Goal: Task Accomplishment & Management: Use online tool/utility

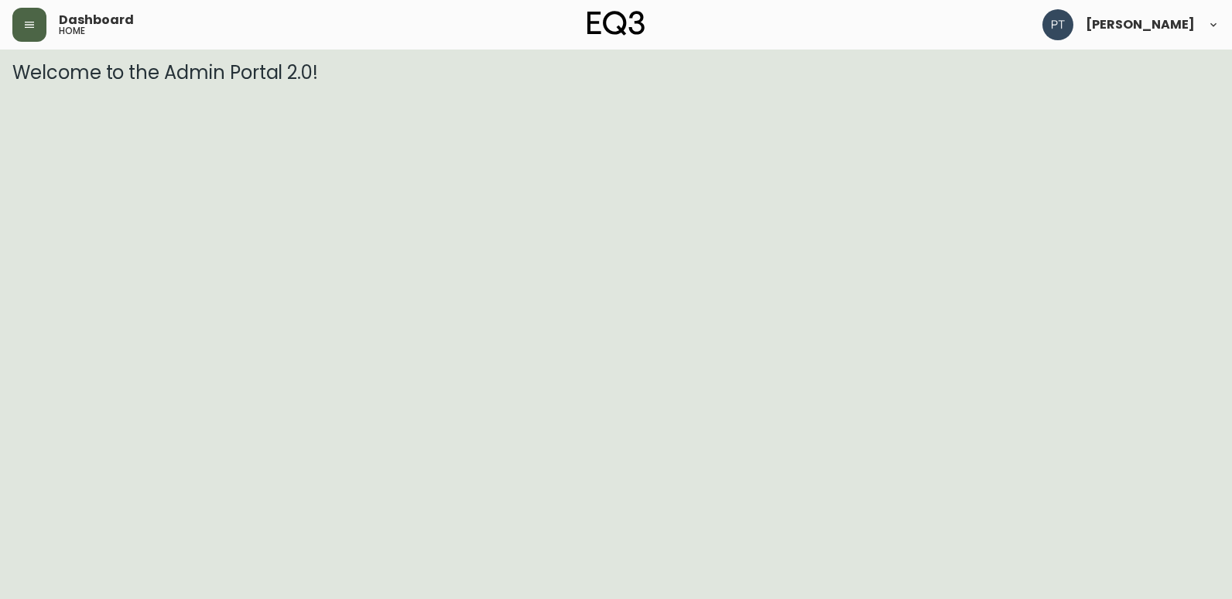
click at [46, 21] on button "button" at bounding box center [29, 25] width 34 height 34
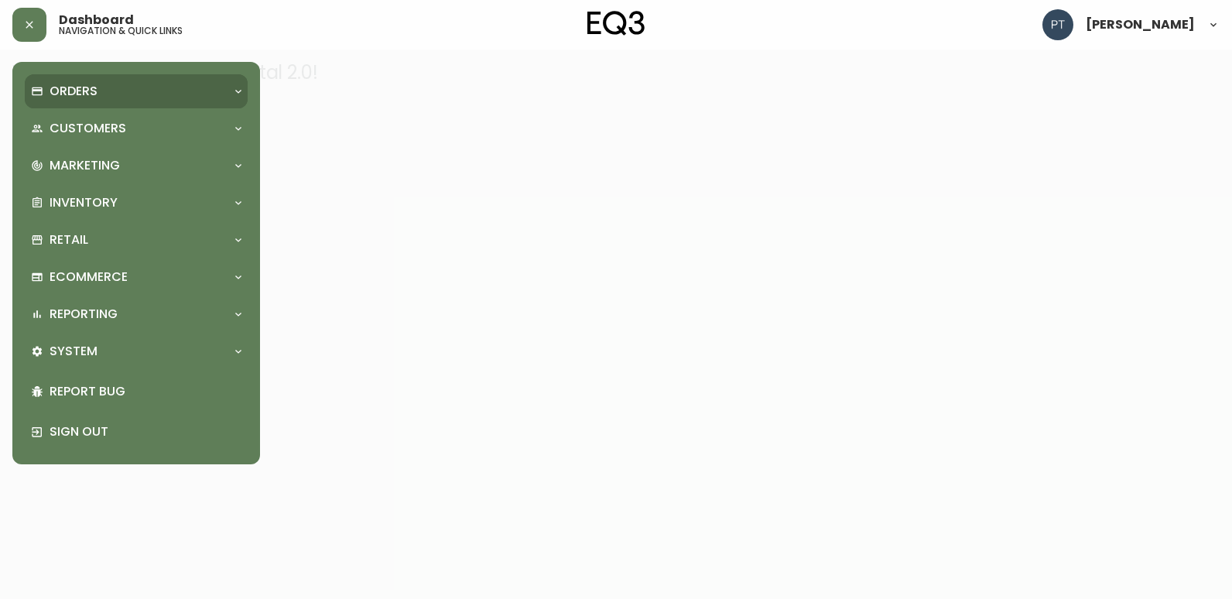
click at [99, 91] on div "Orders" at bounding box center [128, 91] width 195 height 17
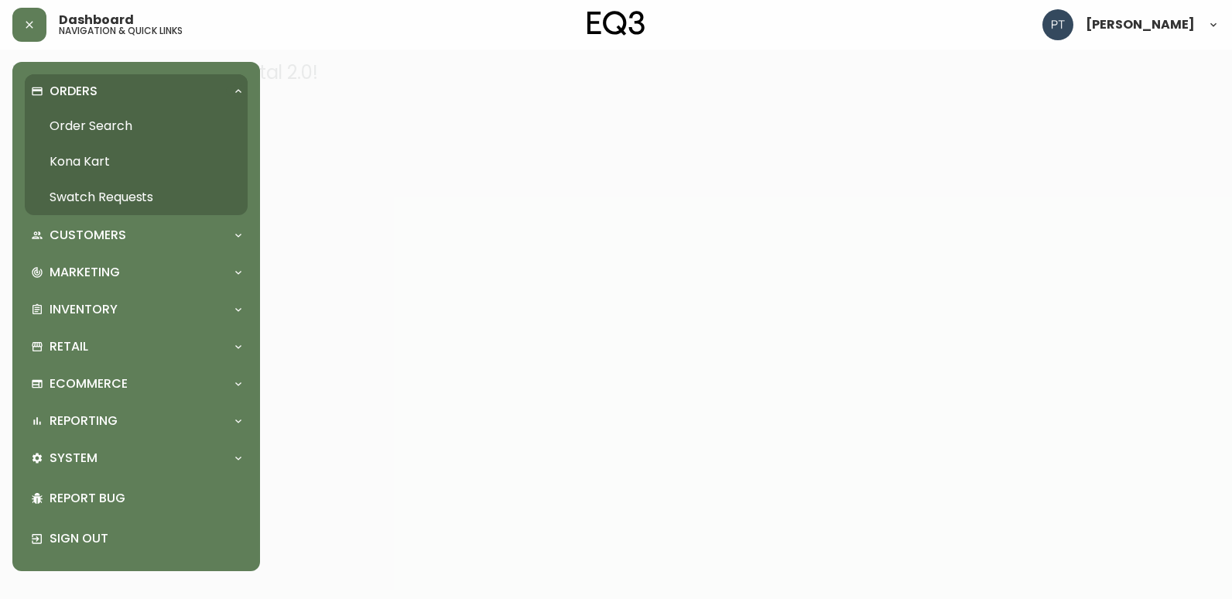
click at [167, 195] on link "Swatch Requests" at bounding box center [136, 198] width 223 height 36
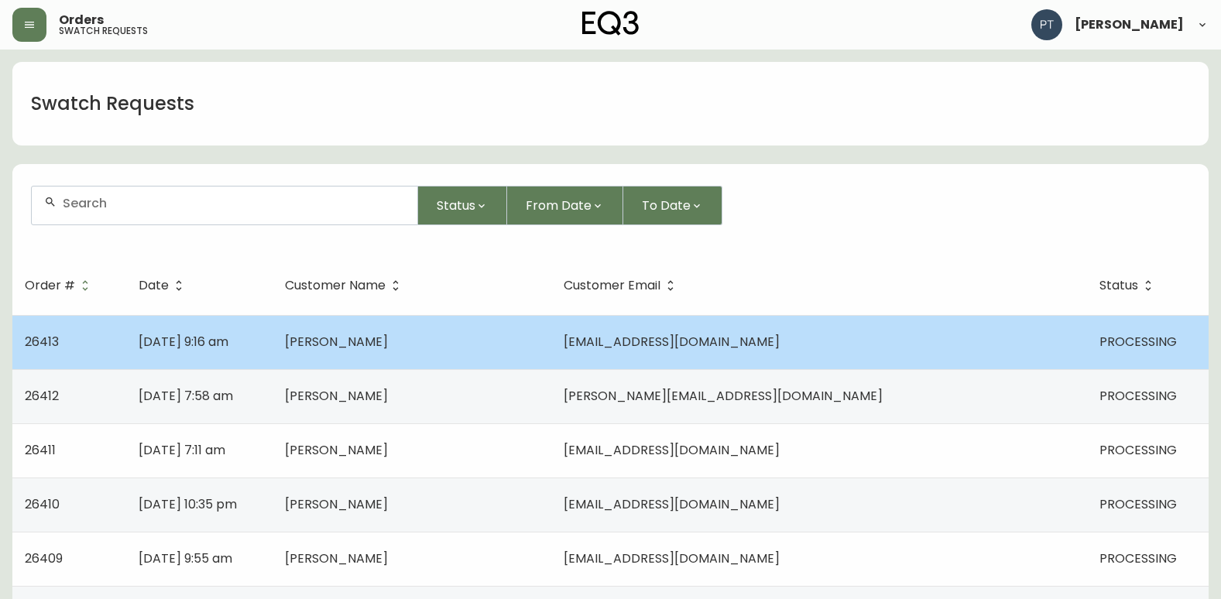
click at [845, 320] on td "[EMAIL_ADDRESS][DOMAIN_NAME]" at bounding box center [818, 342] width 535 height 54
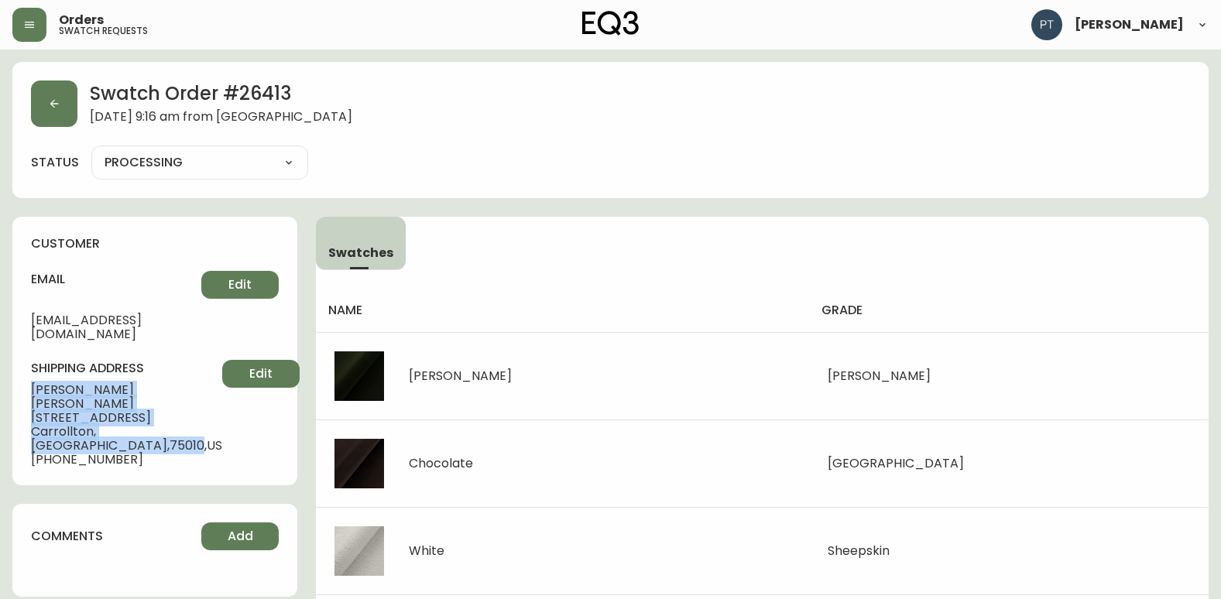
drag, startPoint x: 25, startPoint y: 374, endPoint x: 153, endPoint y: 405, distance: 132.2
click at [153, 405] on div "customer email [EMAIL_ADDRESS][DOMAIN_NAME] Edit shipping address [PERSON_NAME]…" at bounding box center [154, 351] width 285 height 269
copy div "[PERSON_NAME] [STREET_ADDRESS]"
click at [55, 103] on icon "button" at bounding box center [54, 104] width 12 height 12
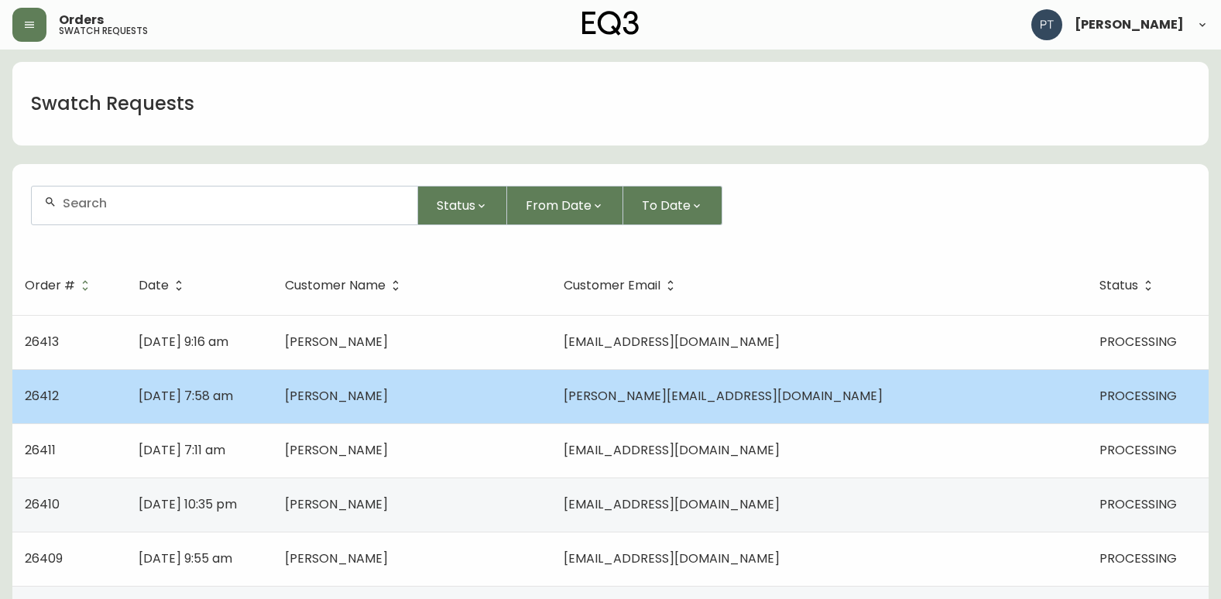
click at [273, 399] on td "[DATE] 7:58 am" at bounding box center [199, 396] width 147 height 54
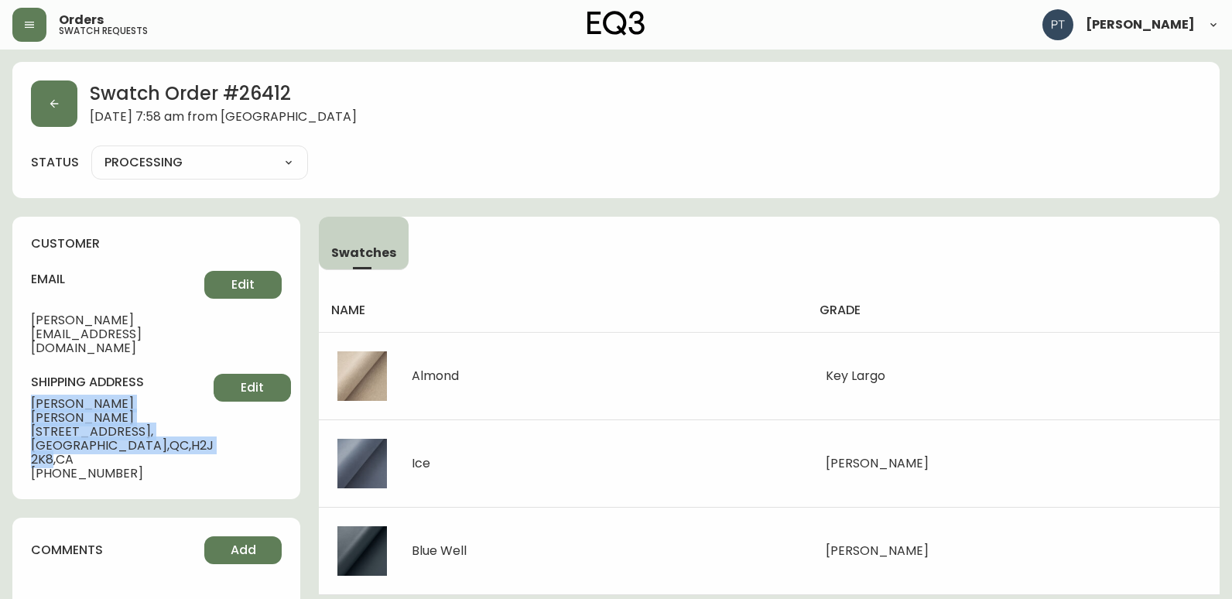
drag, startPoint x: 26, startPoint y: 373, endPoint x: 161, endPoint y: 408, distance: 139.1
click at [161, 408] on div "customer email [PERSON_NAME][EMAIL_ADDRESS][DOMAIN_NAME] Edit shipping address …" at bounding box center [156, 358] width 288 height 283
copy div "[PERSON_NAME] [STREET_ADDRESS]"
click at [36, 105] on button "button" at bounding box center [54, 104] width 46 height 46
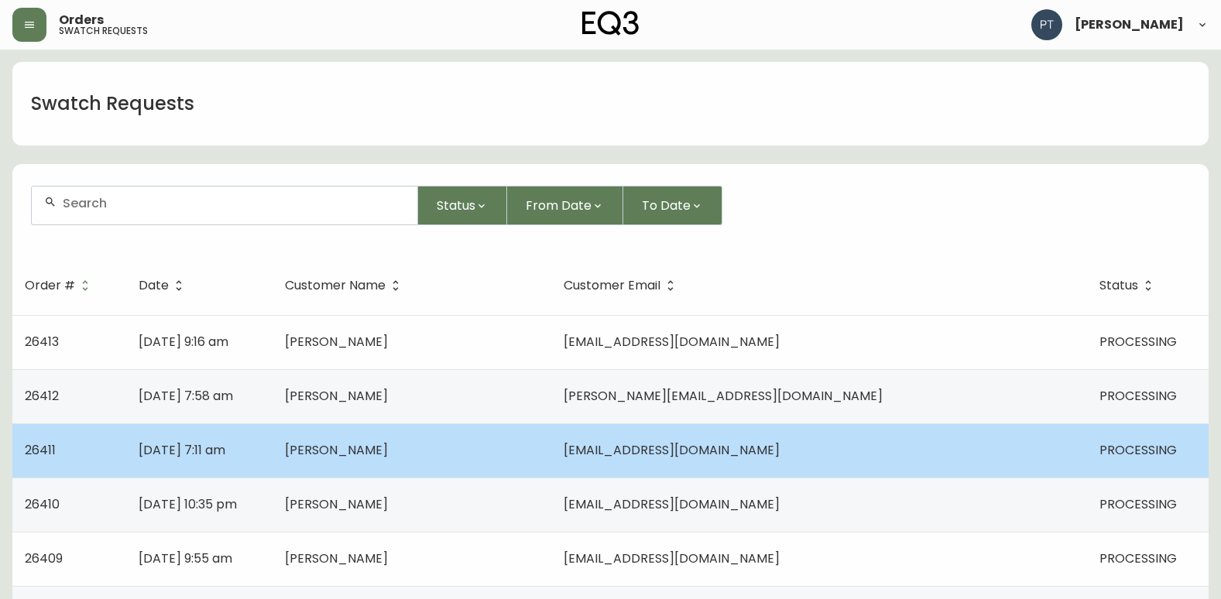
click at [412, 434] on td "[PERSON_NAME]" at bounding box center [411, 450] width 279 height 54
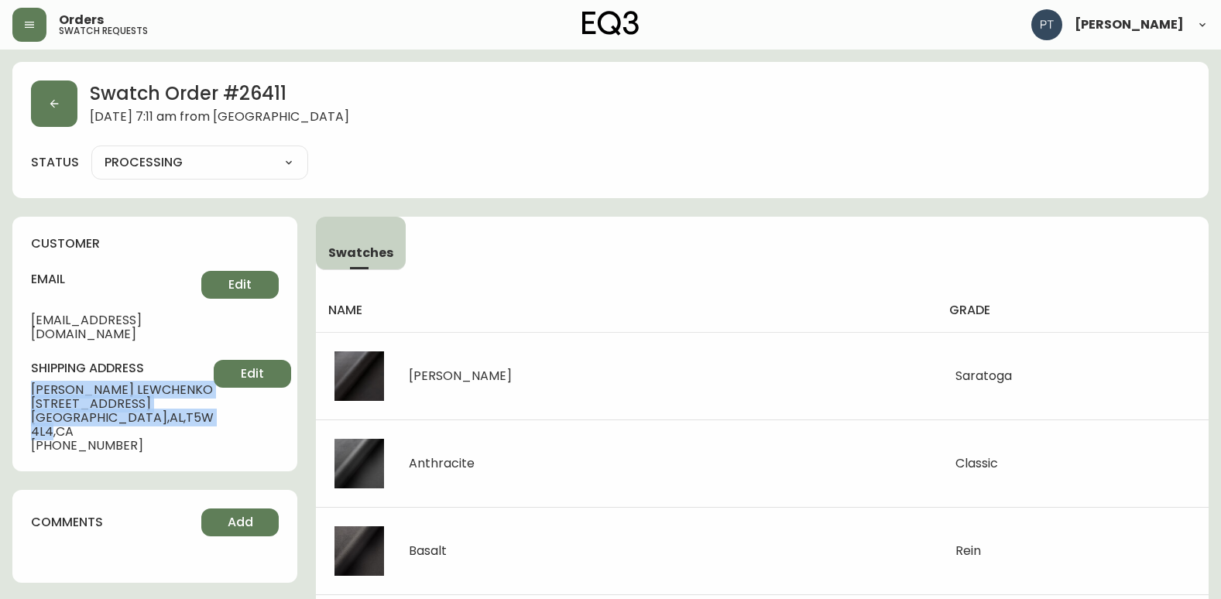
drag, startPoint x: 26, startPoint y: 373, endPoint x: 170, endPoint y: 403, distance: 147.1
click at [170, 403] on div "customer email [EMAIL_ADDRESS][DOMAIN_NAME] Edit shipping address [PERSON_NAME]…" at bounding box center [154, 344] width 285 height 255
copy div "[PERSON_NAME] [STREET_ADDRESS]"
click at [70, 112] on button "button" at bounding box center [54, 104] width 46 height 46
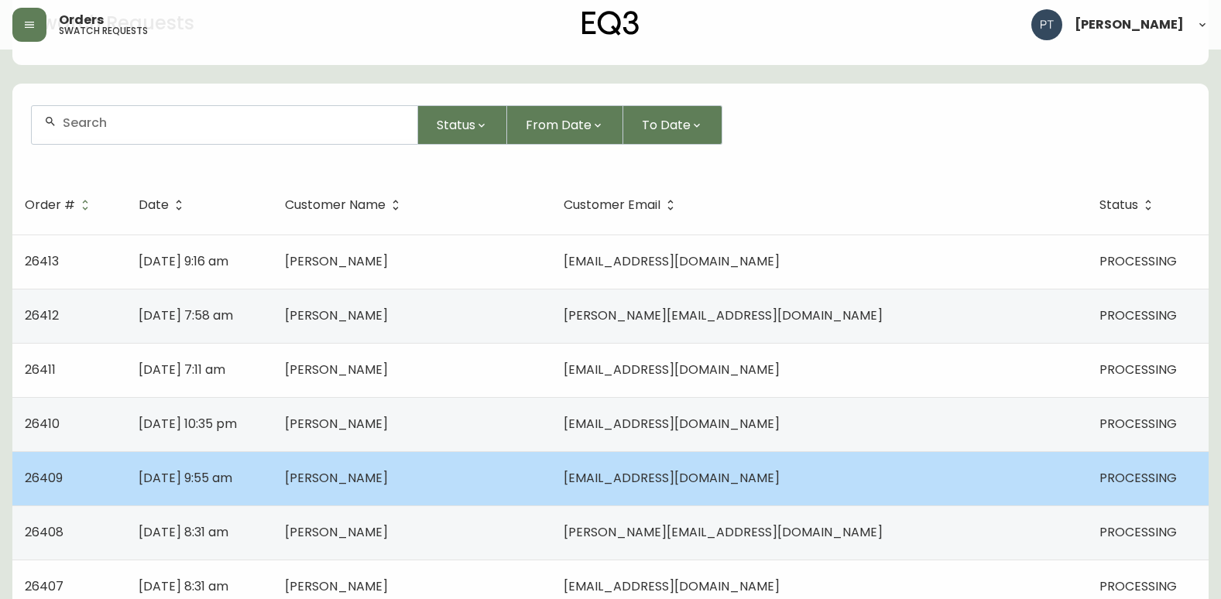
scroll to position [155, 0]
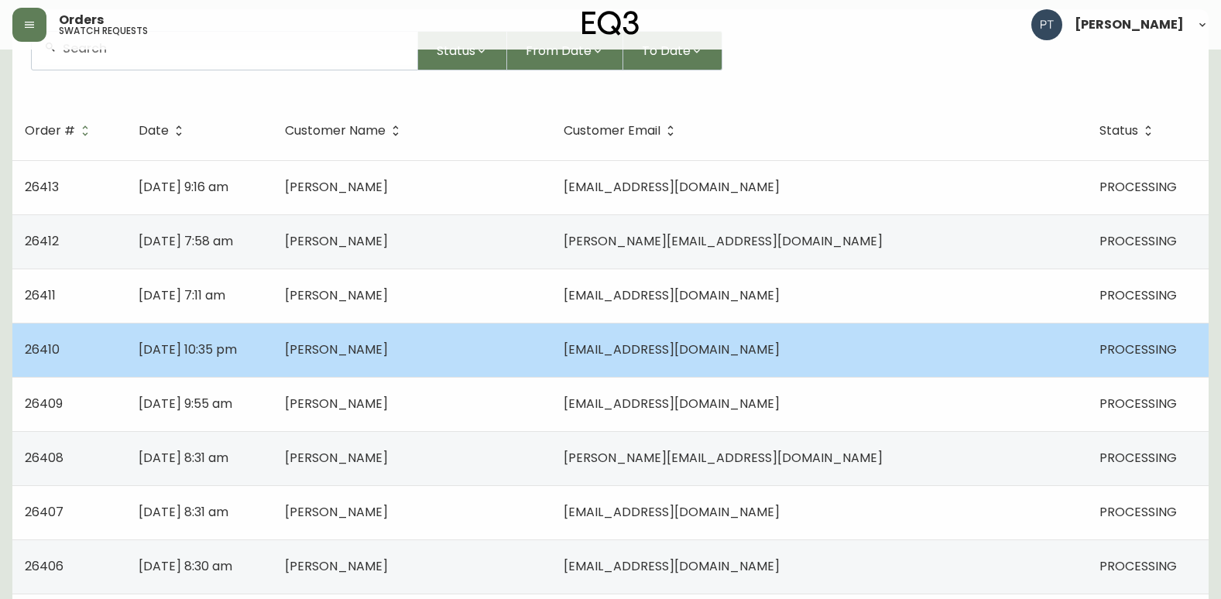
click at [551, 355] on td "[PERSON_NAME]" at bounding box center [411, 350] width 279 height 54
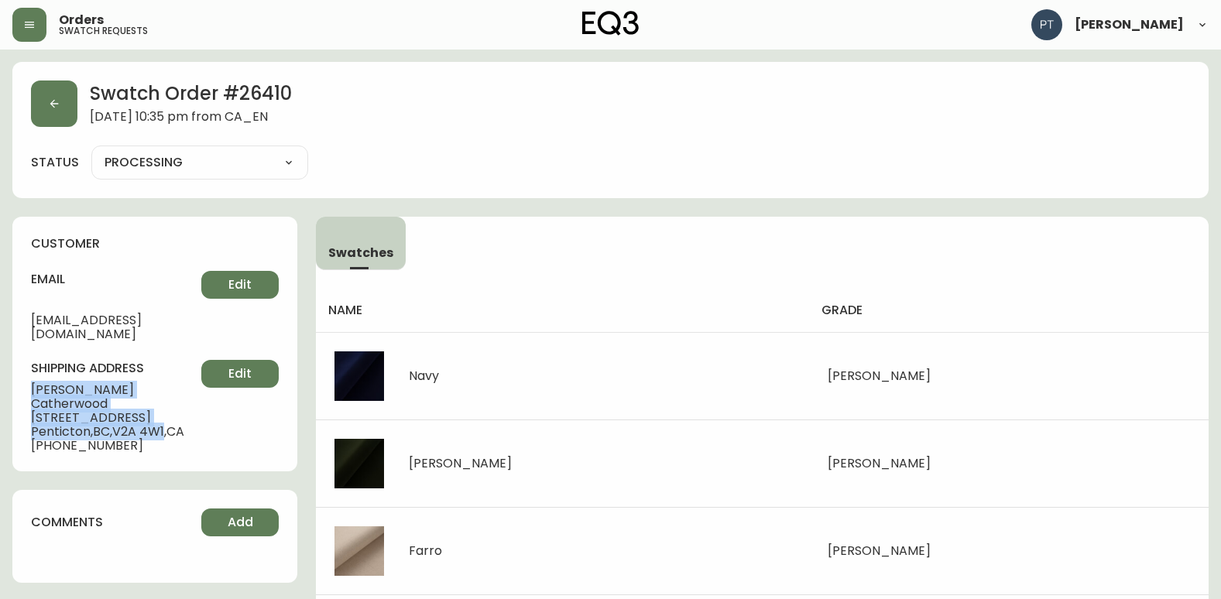
drag, startPoint x: 29, startPoint y: 375, endPoint x: 170, endPoint y: 406, distance: 143.5
click at [170, 406] on div "customer email [EMAIL_ADDRESS][DOMAIN_NAME] Edit shipping address [PERSON_NAME]…" at bounding box center [154, 344] width 285 height 255
copy div "[PERSON_NAME] [STREET_ADDRESS]"
click at [73, 100] on button "button" at bounding box center [54, 104] width 46 height 46
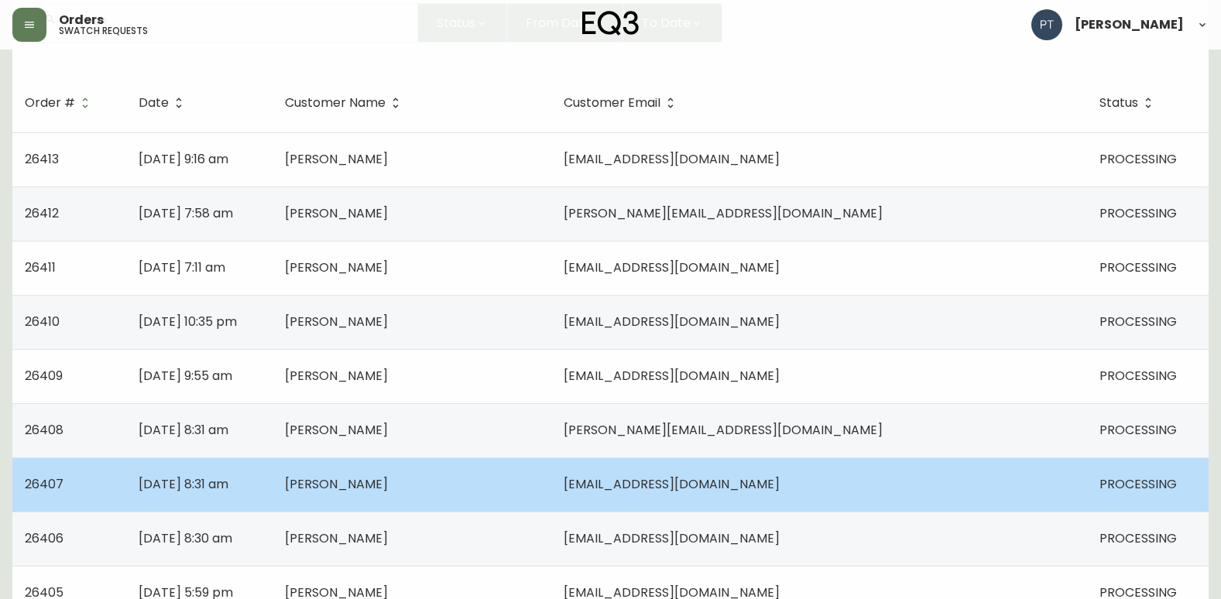
scroll to position [232, 0]
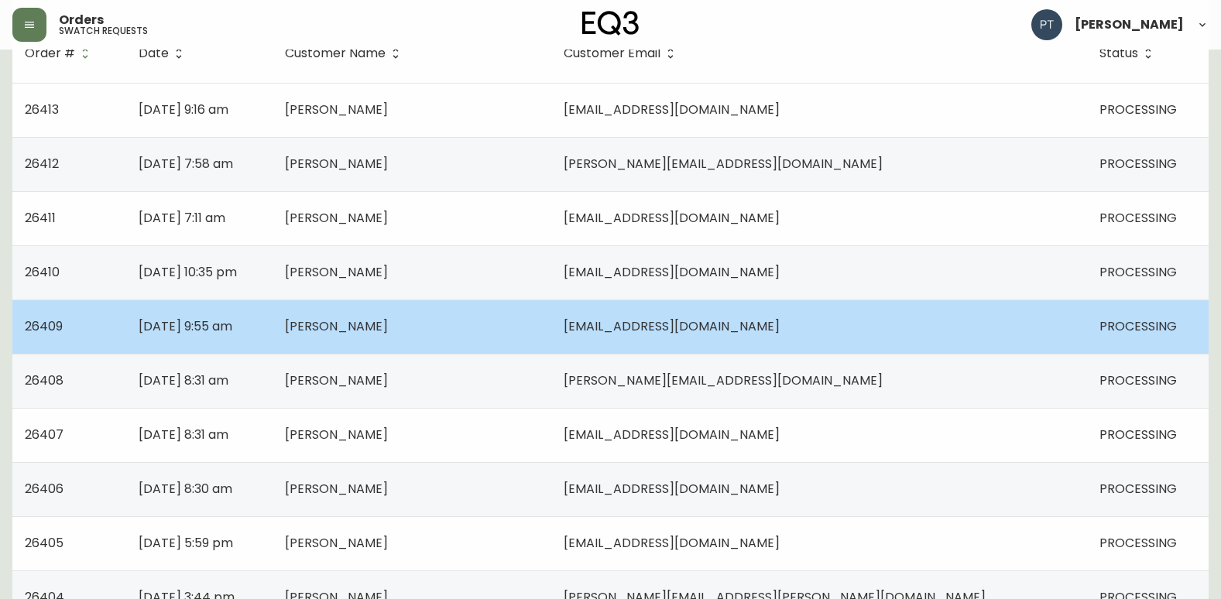
click at [551, 328] on td "[PERSON_NAME]" at bounding box center [411, 327] width 279 height 54
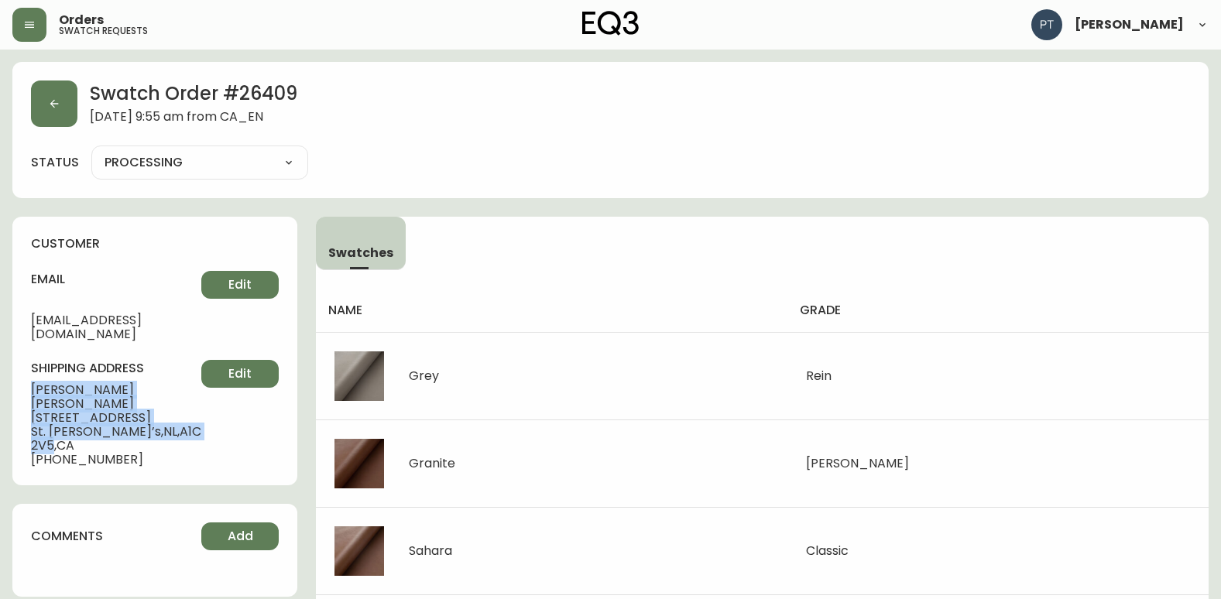
drag, startPoint x: 28, startPoint y: 371, endPoint x: 163, endPoint y: 407, distance: 139.5
click at [163, 407] on div "customer email [EMAIL_ADDRESS][DOMAIN_NAME] Edit shipping address [PERSON_NAME]…" at bounding box center [154, 351] width 285 height 269
copy div "[PERSON_NAME] [STREET_ADDRESS]"
click at [58, 117] on button "button" at bounding box center [54, 104] width 46 height 46
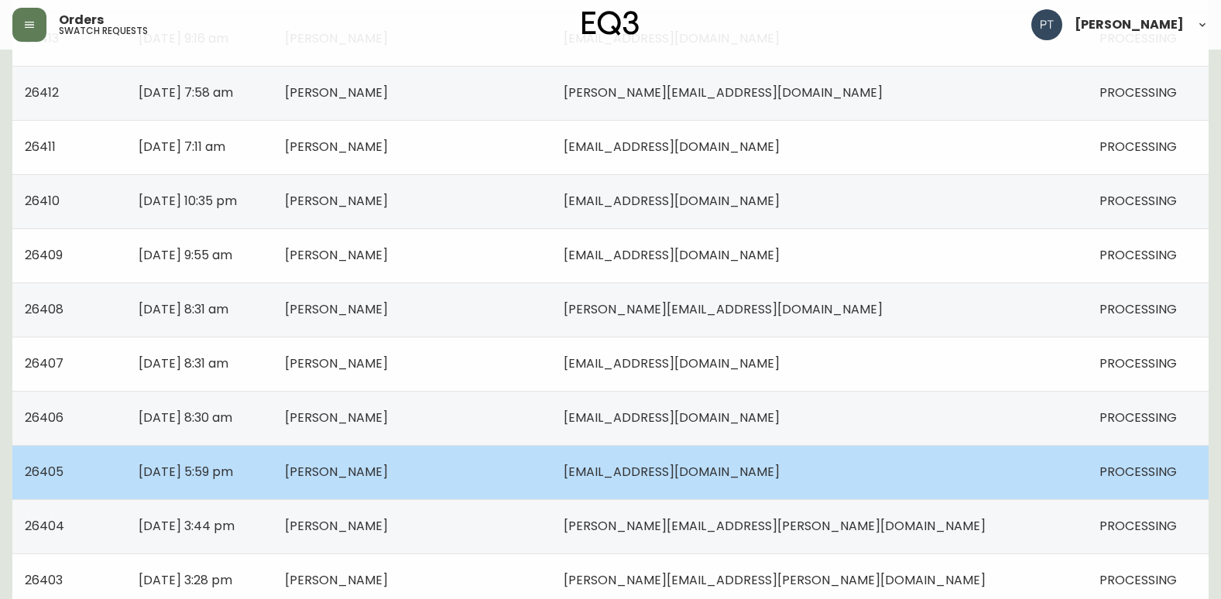
scroll to position [310, 0]
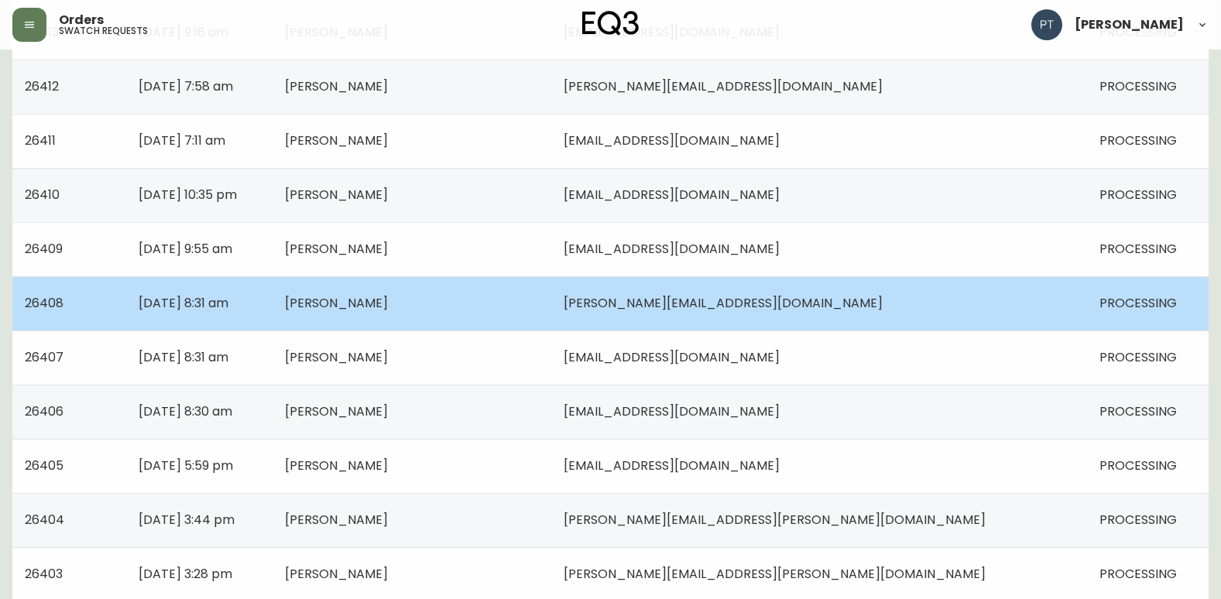
click at [388, 296] on span "[PERSON_NAME]" at bounding box center [336, 303] width 103 height 18
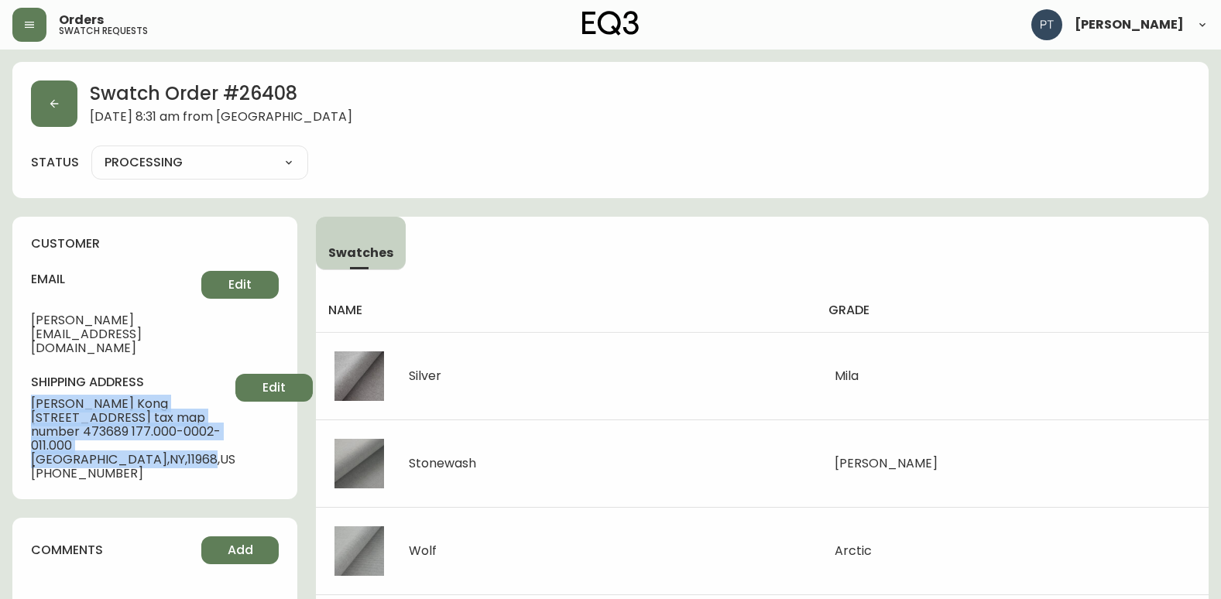
drag, startPoint x: 30, startPoint y: 367, endPoint x: 175, endPoint y: 448, distance: 166.0
click at [175, 448] on div "customer email [PERSON_NAME][EMAIL_ADDRESS][DOMAIN_NAME] Edit shipping address …" at bounding box center [154, 358] width 285 height 283
copy div "[PERSON_NAME] Kong [STREET_ADDRESS] tax map number 473689 177.000-0002-011.000 …"
click at [46, 107] on button "button" at bounding box center [54, 104] width 46 height 46
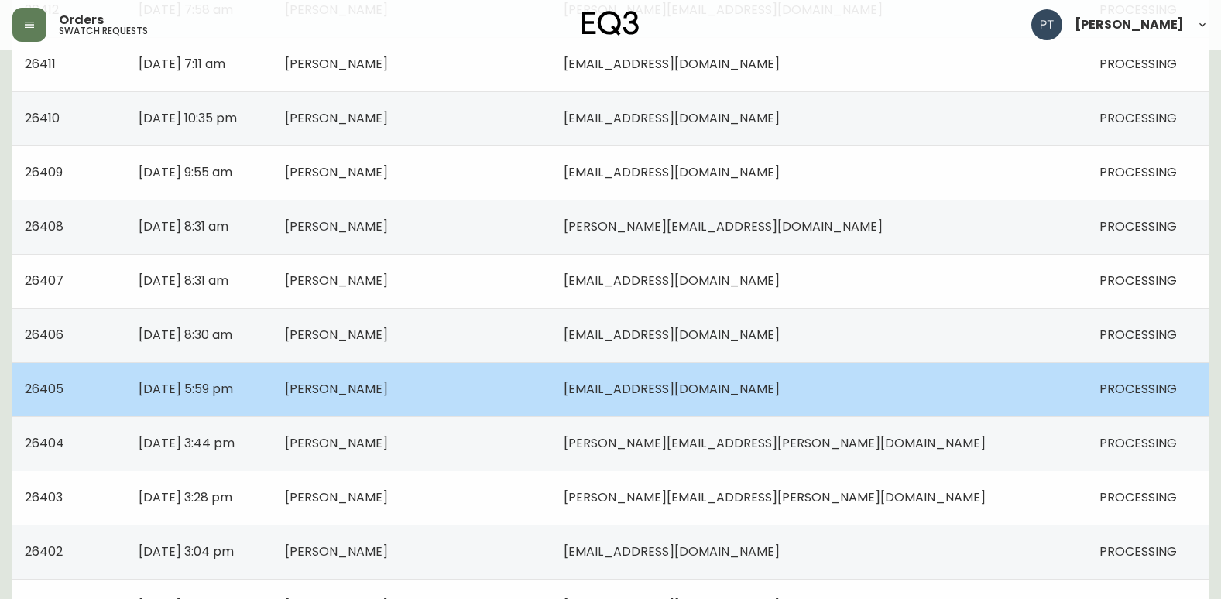
scroll to position [387, 0]
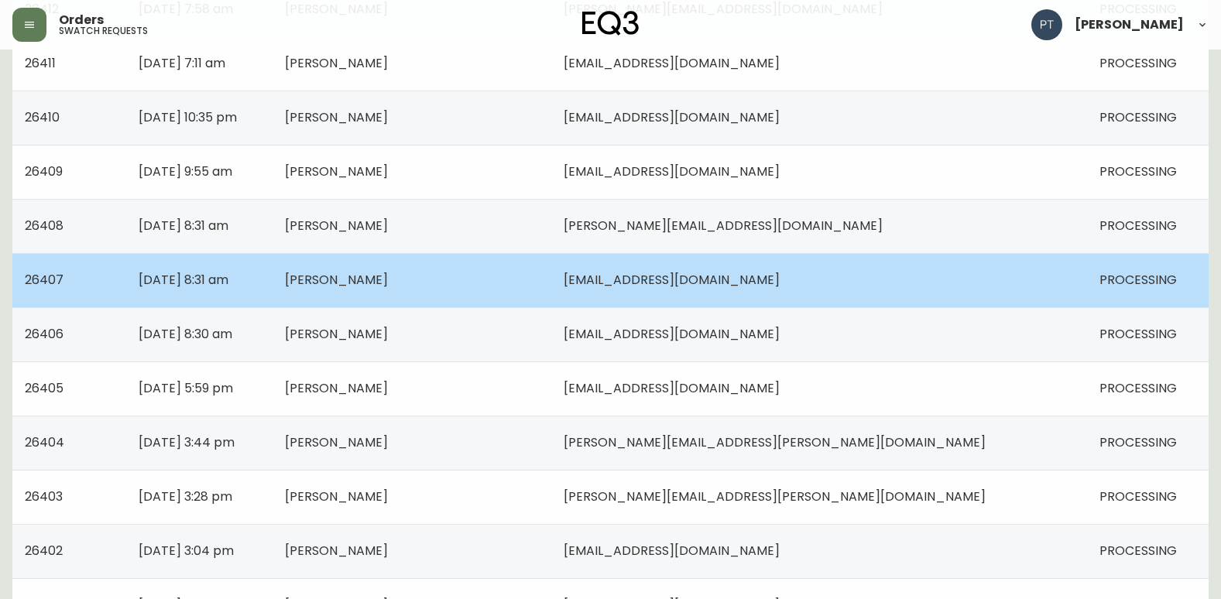
click at [273, 279] on td "[DATE] 8:31 am" at bounding box center [199, 280] width 147 height 54
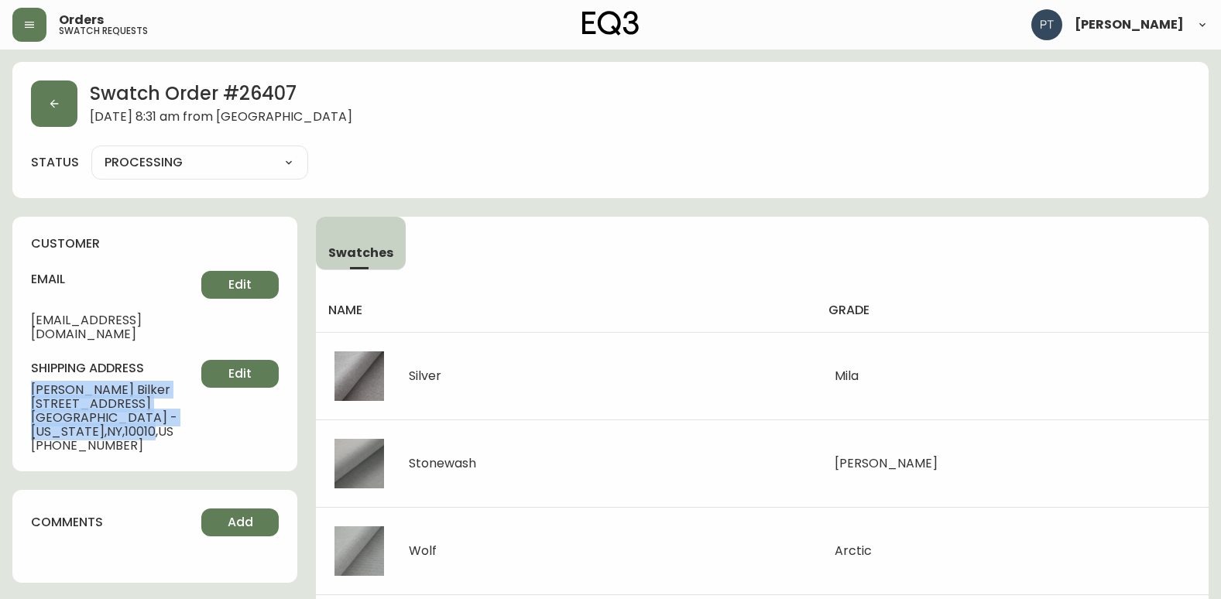
drag, startPoint x: 48, startPoint y: 376, endPoint x: 81, endPoint y: 416, distance: 52.2
click at [81, 416] on div "shipping address [PERSON_NAME] [STREET_ADDRESS][US_STATE] [PHONE_NUMBER] Edit" at bounding box center [155, 406] width 248 height 93
copy div "[PERSON_NAME] [STREET_ADDRESS][US_STATE]"
click at [42, 127] on div "Swatch Order # 26407 [DATE] 8:31 am from [GEOGRAPHIC_DATA] status PROCESSING PR…" at bounding box center [610, 130] width 1196 height 136
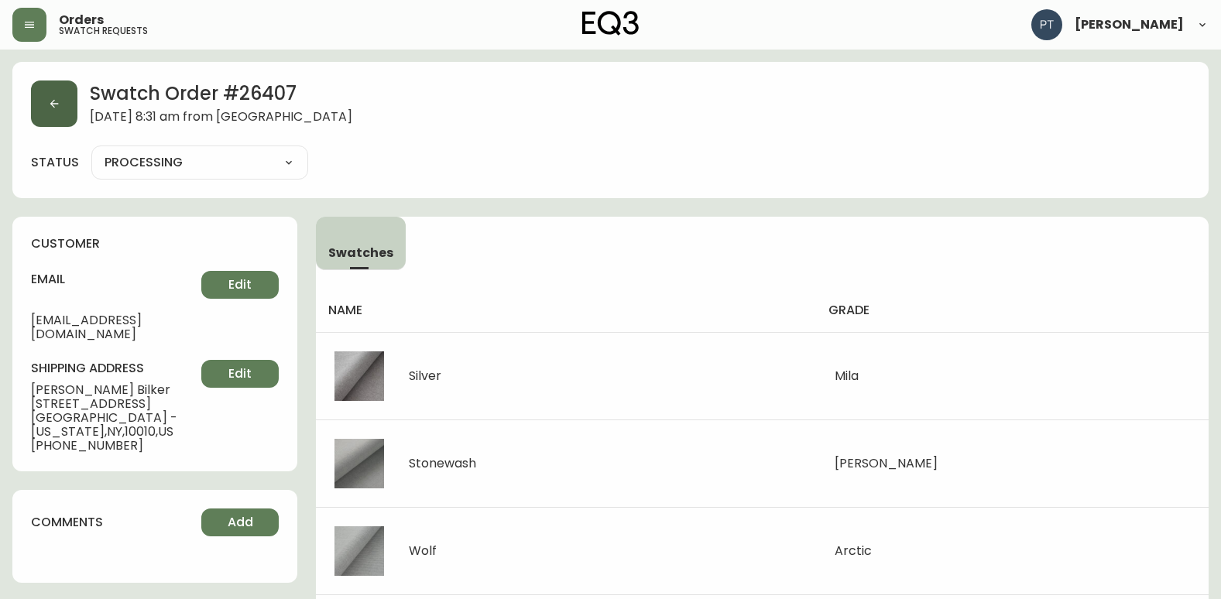
click at [45, 118] on button "button" at bounding box center [54, 104] width 46 height 46
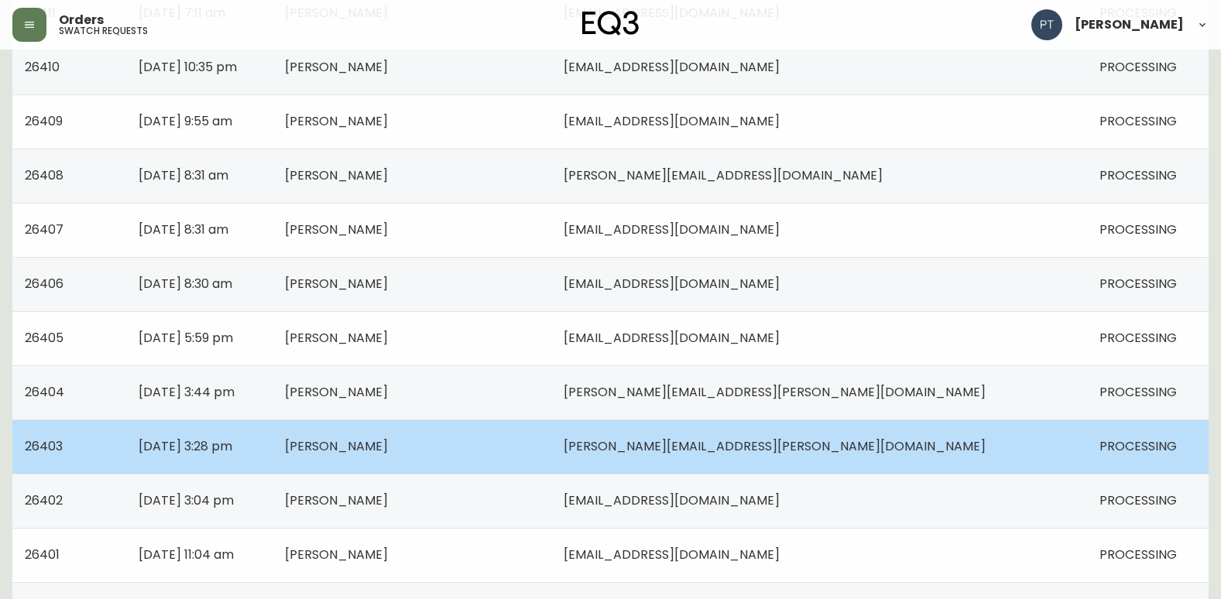
scroll to position [464, 0]
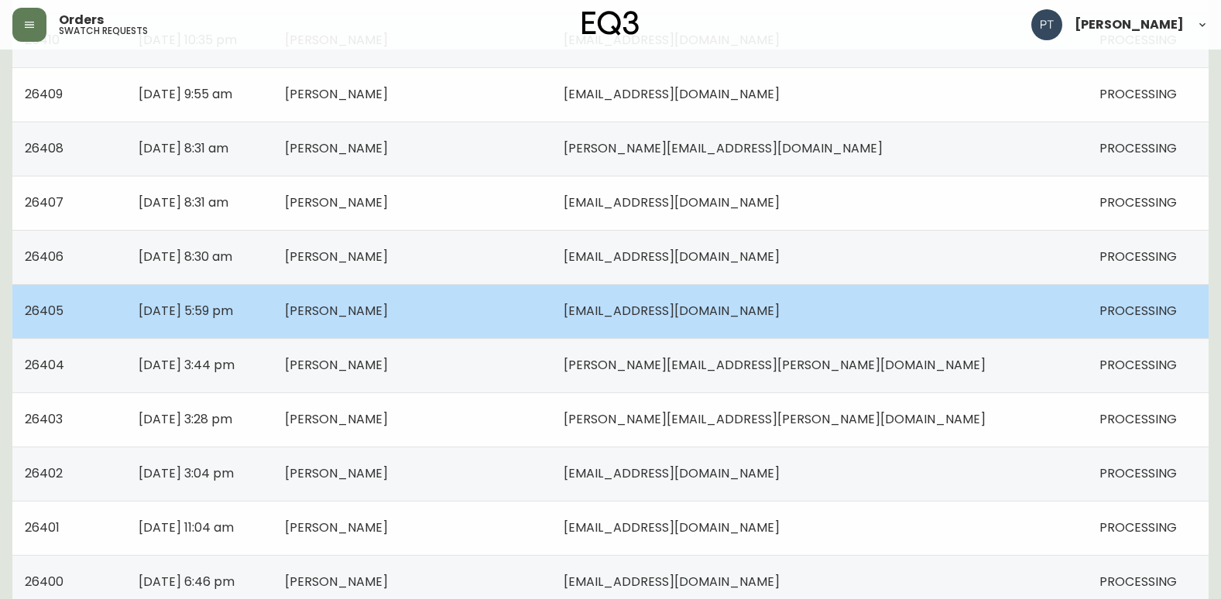
click at [388, 317] on span "[PERSON_NAME]" at bounding box center [336, 311] width 103 height 18
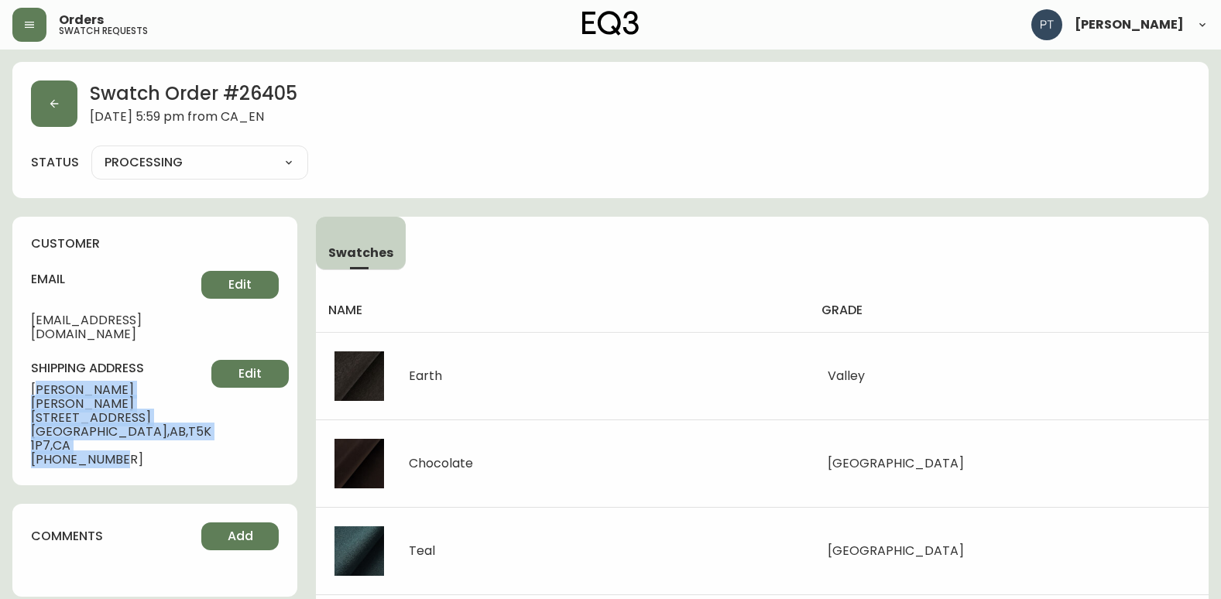
drag, startPoint x: 36, startPoint y: 379, endPoint x: 178, endPoint y: 427, distance: 149.6
click at [178, 427] on div "shipping address [PERSON_NAME][GEOGRAPHIC_DATA][STREET_ADDRESS] [PHONE_NUMBER] …" at bounding box center [155, 413] width 248 height 107
drag, startPoint x: 178, startPoint y: 427, endPoint x: 168, endPoint y: 458, distance: 31.8
drag, startPoint x: 29, startPoint y: 374, endPoint x: 164, endPoint y: 421, distance: 143.5
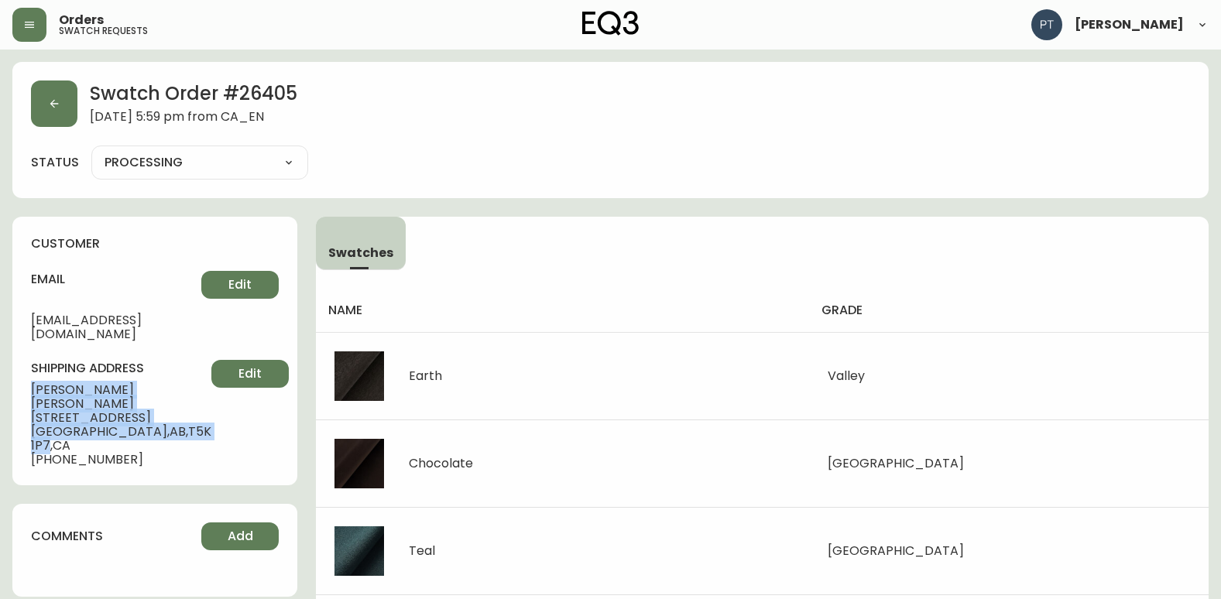
click at [164, 421] on div "customer email [EMAIL_ADDRESS][DOMAIN_NAME] Edit shipping address [PERSON_NAME]…" at bounding box center [154, 351] width 285 height 269
copy div "[PERSON_NAME] [STREET_ADDRESS]"
click at [60, 96] on button "button" at bounding box center [54, 104] width 46 height 46
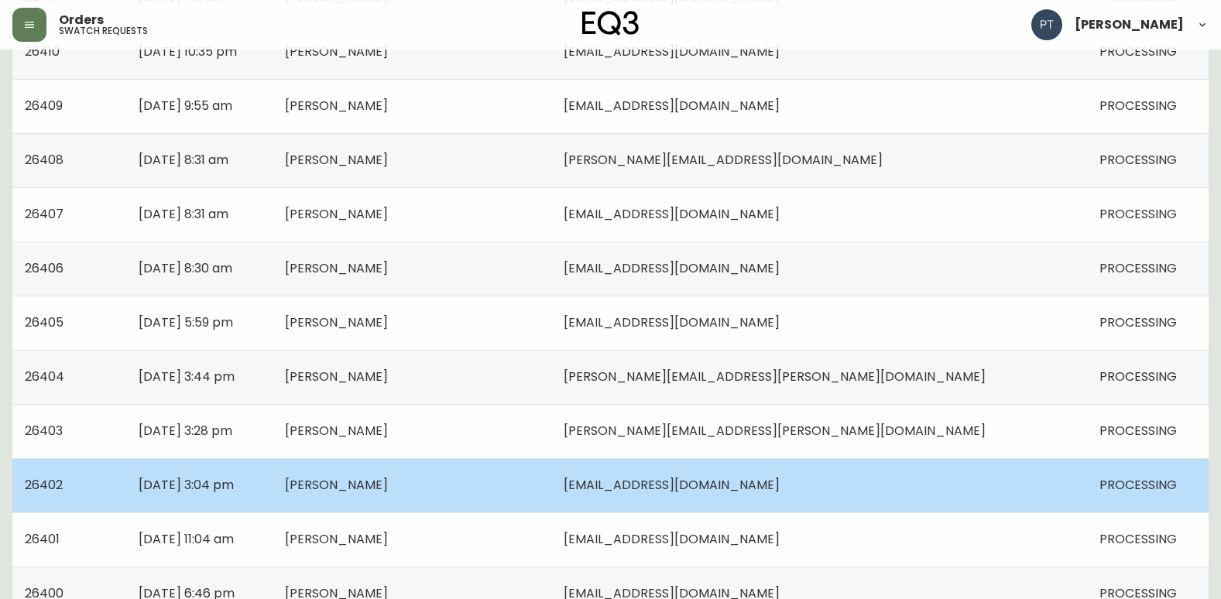
scroll to position [464, 0]
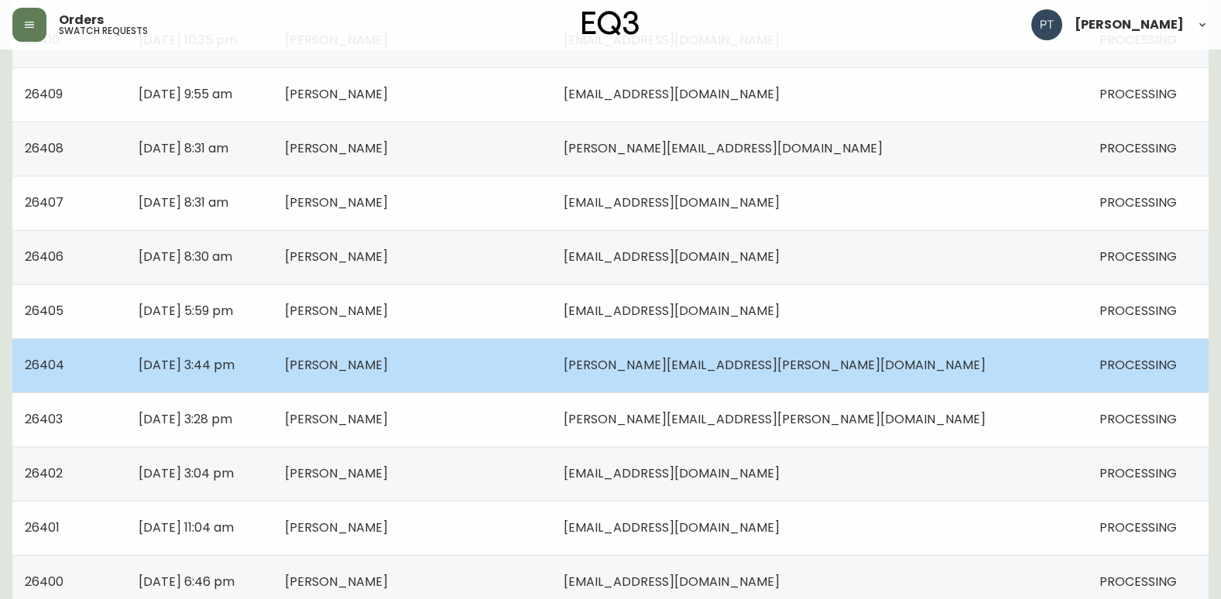
click at [273, 370] on td "[DATE] 3:44 pm" at bounding box center [199, 365] width 147 height 54
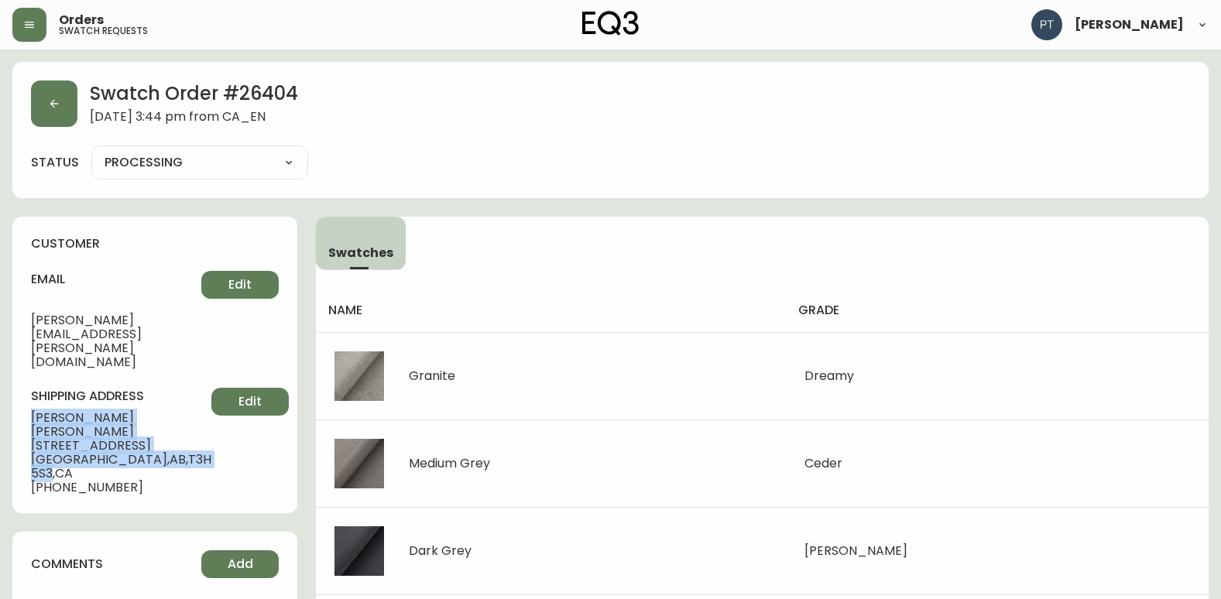
drag, startPoint x: 26, startPoint y: 372, endPoint x: 156, endPoint y: 421, distance: 139.2
click at [156, 421] on div "customer email [PERSON_NAME][EMAIL_ADDRESS][PERSON_NAME][DOMAIN_NAME] Edit ship…" at bounding box center [154, 365] width 285 height 296
copy div "[PERSON_NAME] [STREET_ADDRESS]"
click at [51, 108] on icon "button" at bounding box center [54, 104] width 12 height 12
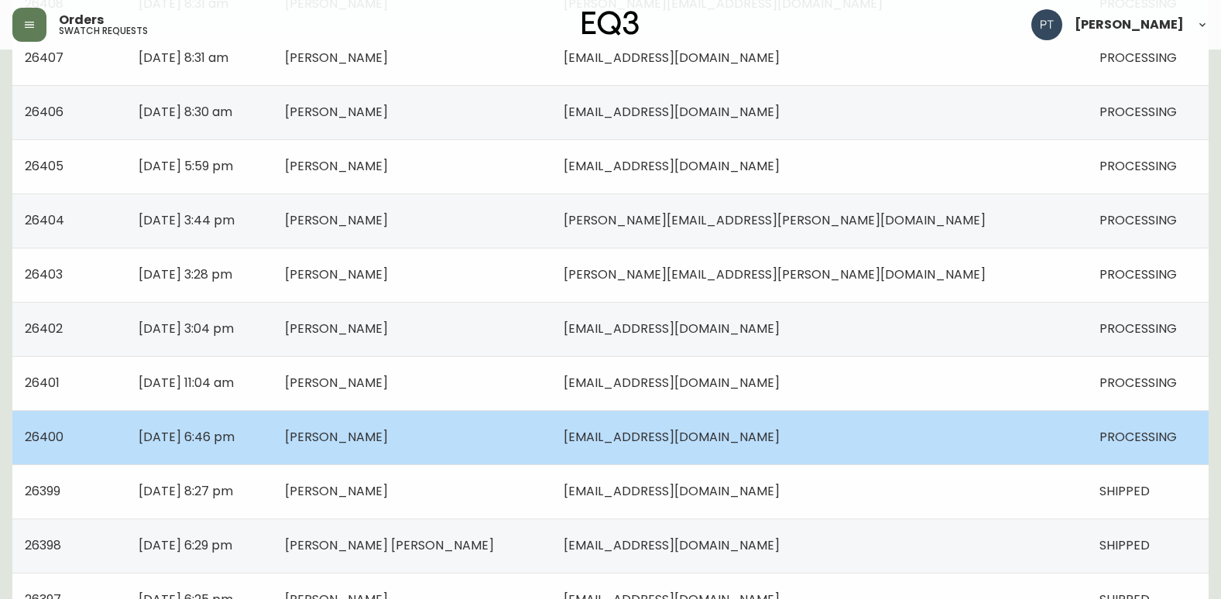
scroll to position [619, 0]
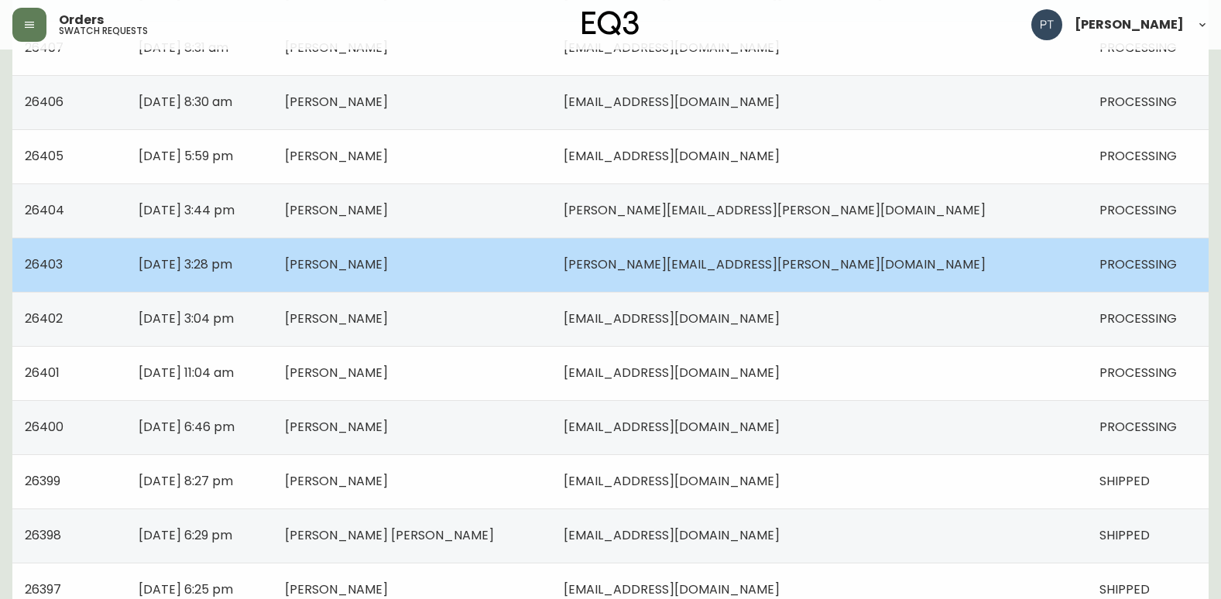
click at [273, 278] on td "[DATE] 3:28 pm" at bounding box center [199, 265] width 147 height 54
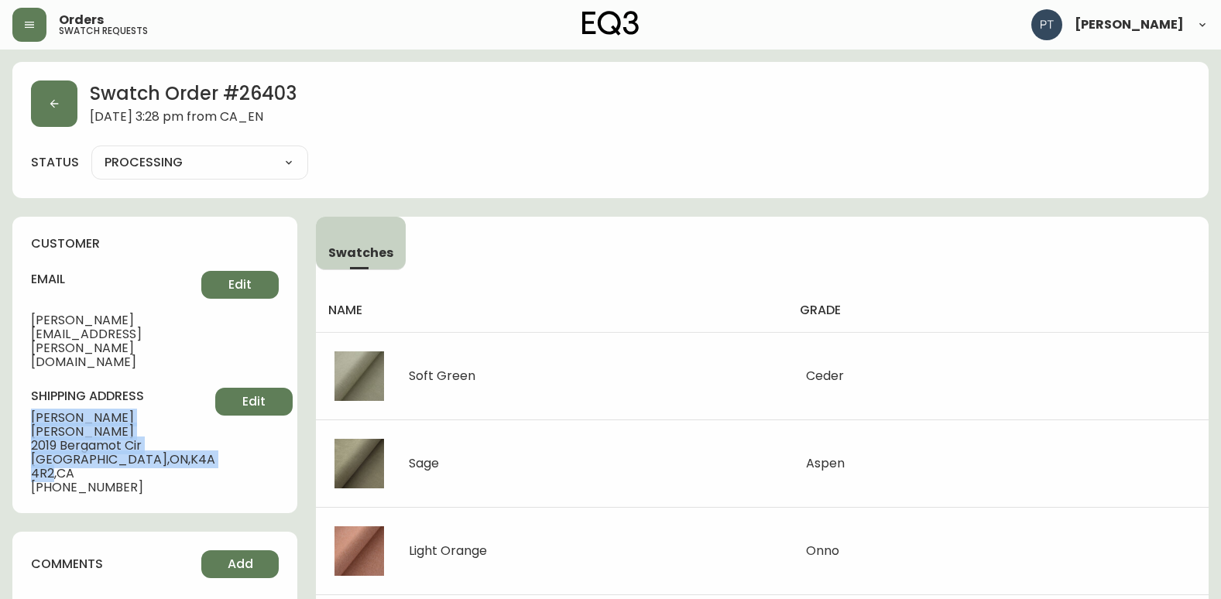
drag, startPoint x: 29, startPoint y: 375, endPoint x: 159, endPoint y: 399, distance: 132.2
click at [159, 399] on div "customer email [PERSON_NAME][EMAIL_ADDRESS][PERSON_NAME][DOMAIN_NAME] Edit ship…" at bounding box center [154, 365] width 285 height 296
copy div "[PERSON_NAME] 2019 Bergamot Cir Orleans , [GEOGRAPHIC_DATA] , K4A 4R2"
click at [51, 111] on button "button" at bounding box center [54, 104] width 46 height 46
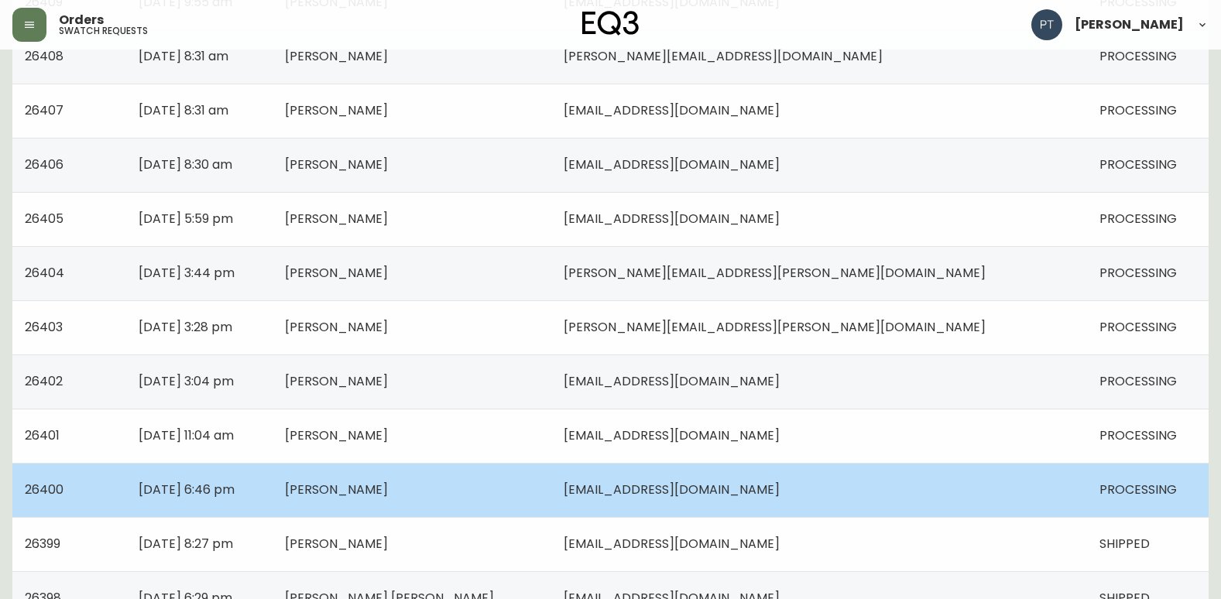
scroll to position [697, 0]
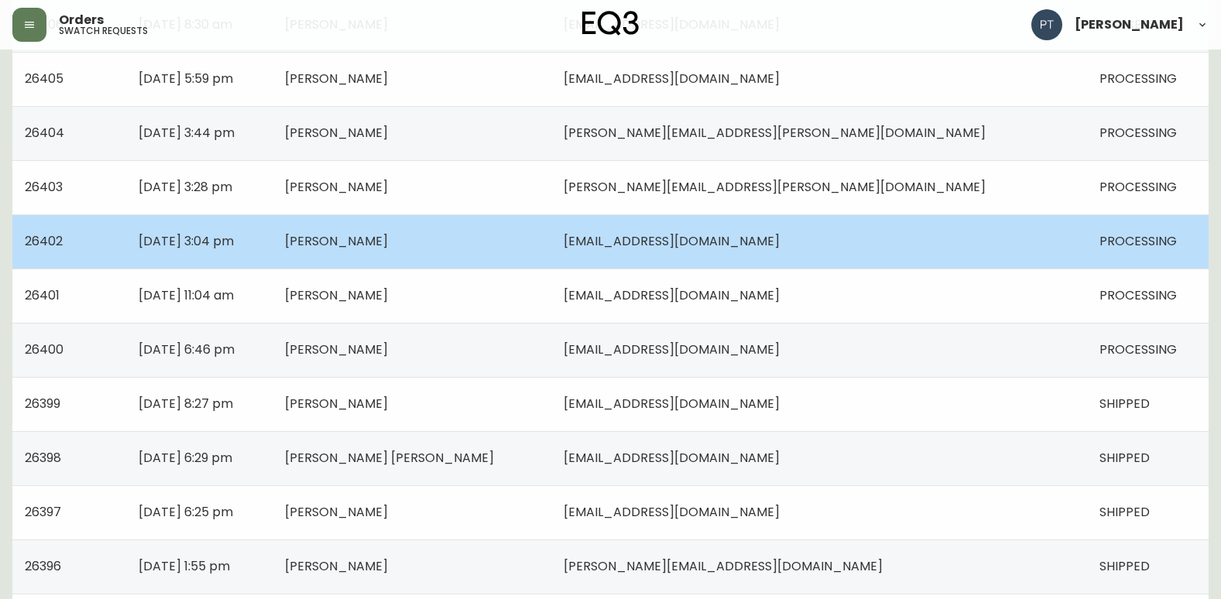
click at [528, 242] on td "[PERSON_NAME]" at bounding box center [411, 241] width 279 height 54
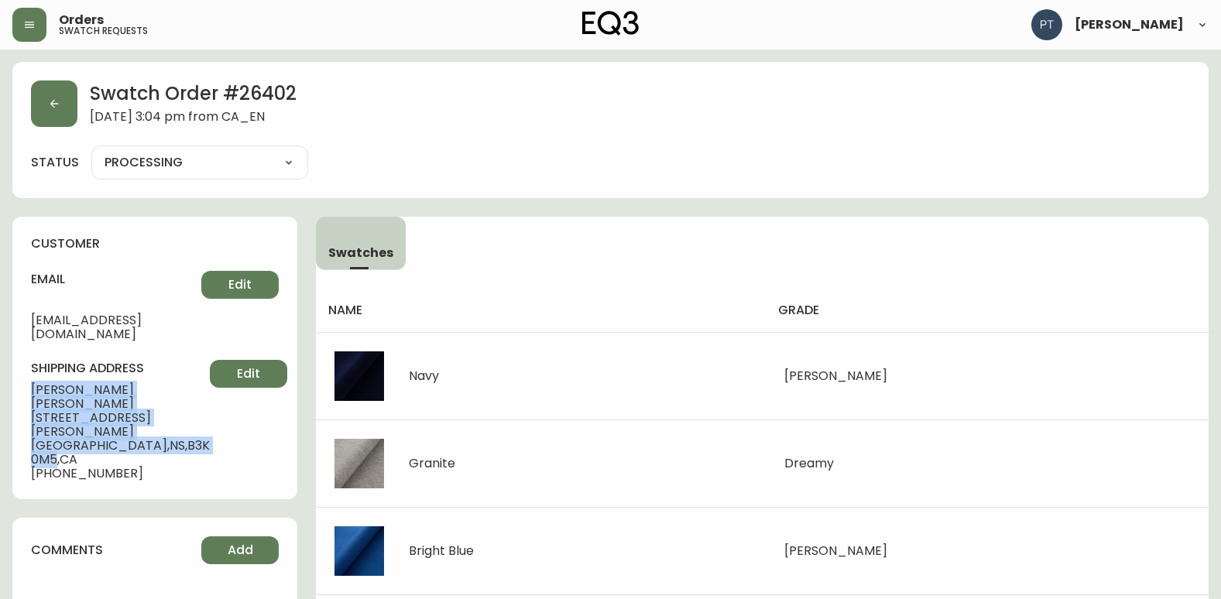
drag, startPoint x: 29, startPoint y: 368, endPoint x: 149, endPoint y: 404, distance: 126.1
click at [149, 404] on div "customer email [EMAIL_ADDRESS][DOMAIN_NAME] Edit shipping address [PERSON_NAME]…" at bounding box center [154, 358] width 285 height 283
click at [52, 103] on icon "button" at bounding box center [54, 104] width 9 height 9
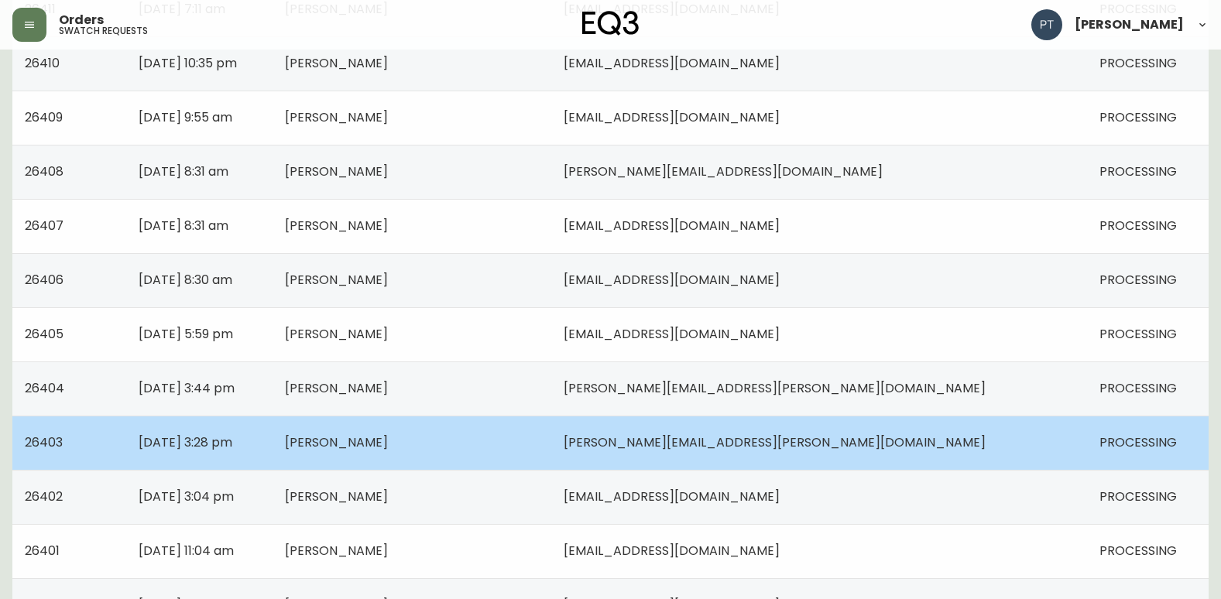
scroll to position [542, 0]
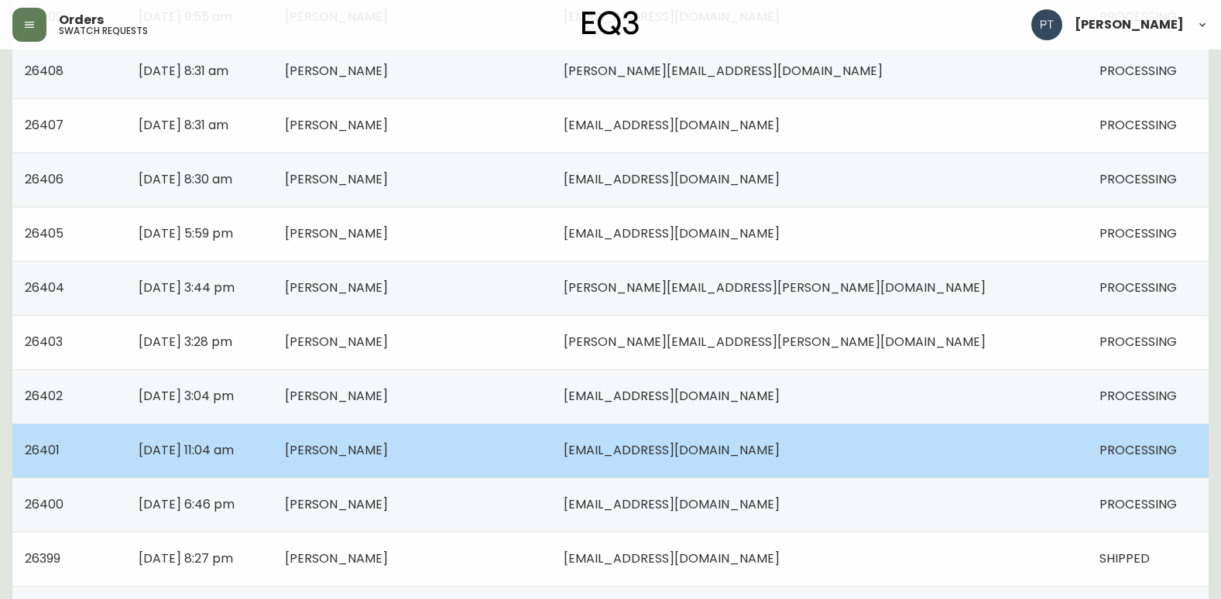
click at [388, 452] on span "[PERSON_NAME]" at bounding box center [336, 450] width 103 height 18
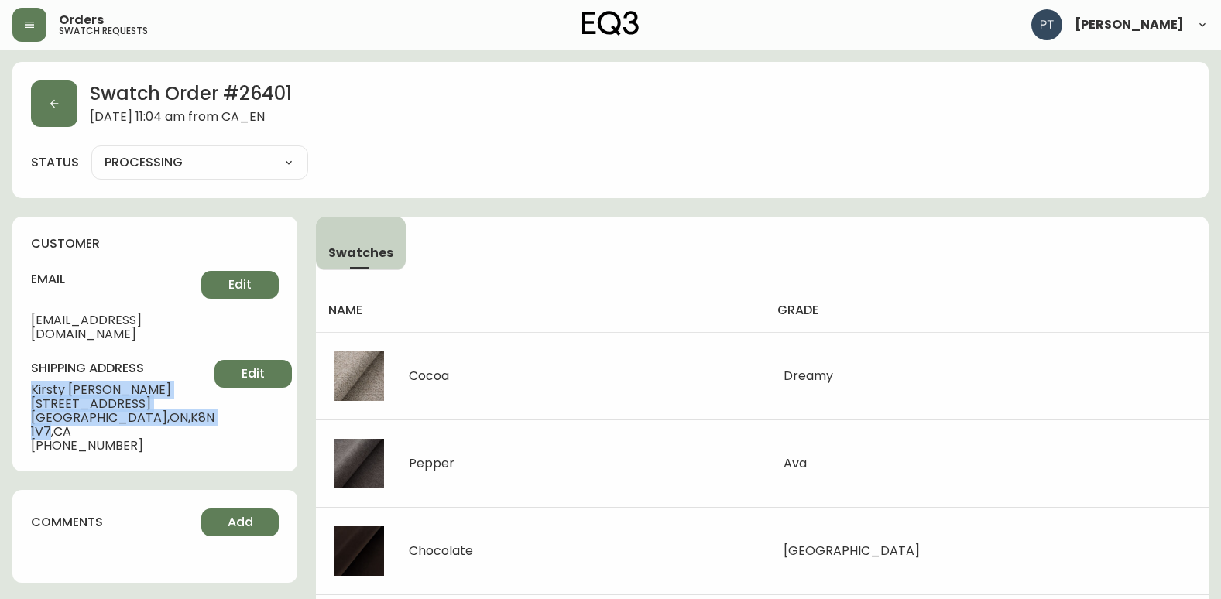
drag, startPoint x: 25, startPoint y: 370, endPoint x: 158, endPoint y: 401, distance: 136.7
click at [158, 401] on div "customer email [EMAIL_ADDRESS][DOMAIN_NAME] Edit shipping address [PERSON_NAME]…" at bounding box center [154, 344] width 285 height 255
click at [49, 103] on icon "button" at bounding box center [54, 104] width 12 height 12
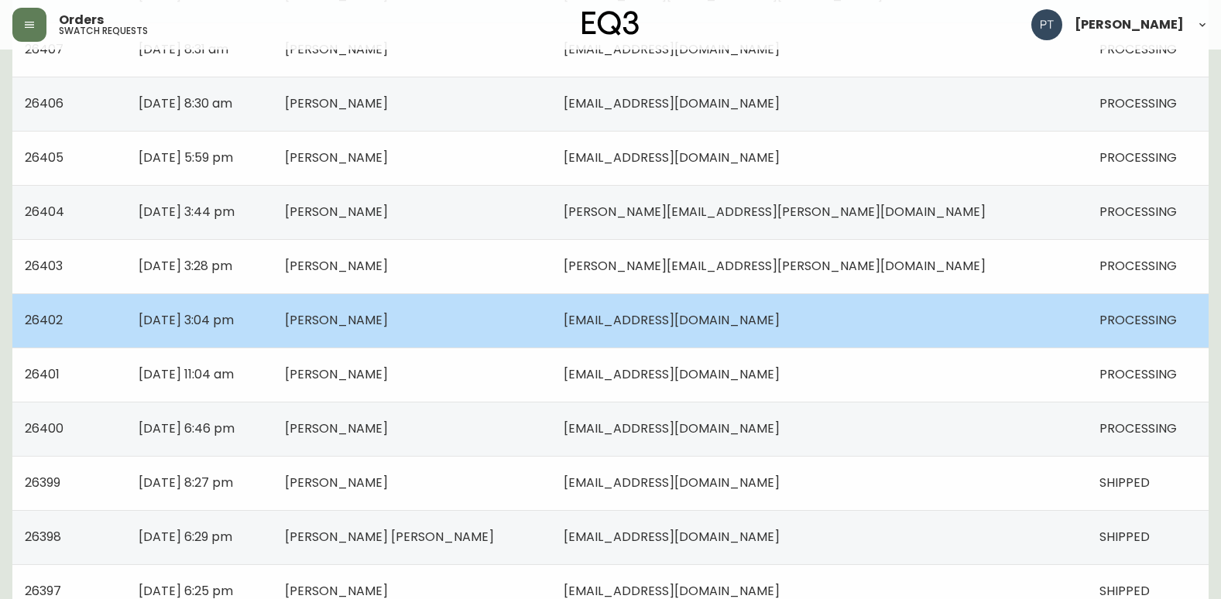
scroll to position [619, 0]
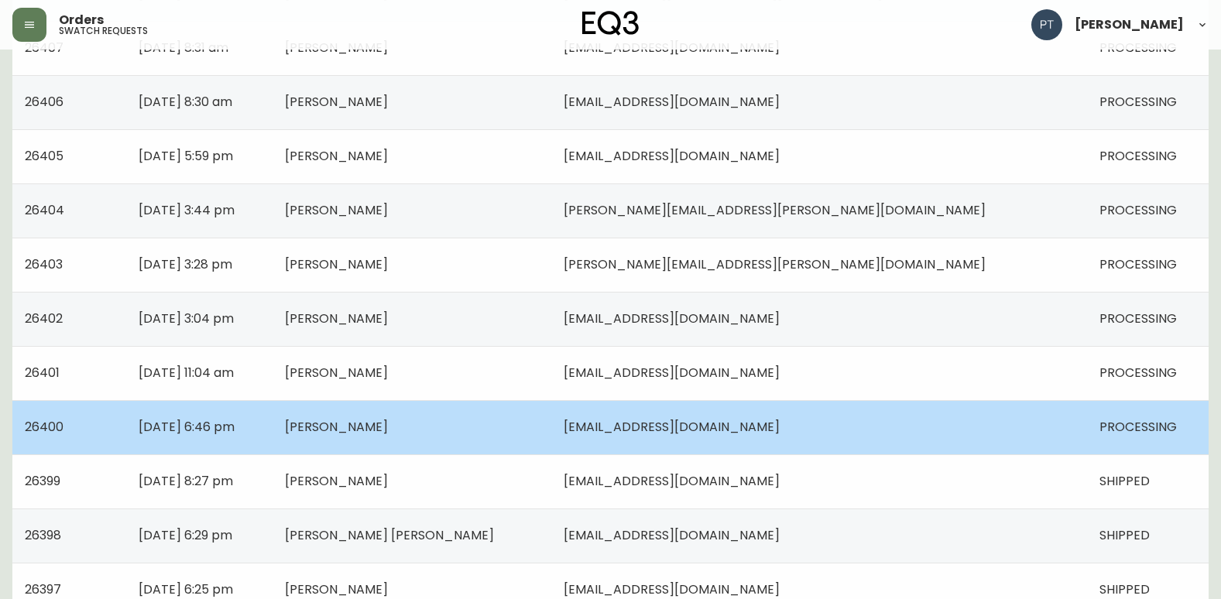
click at [273, 414] on td "[DATE] 6:46 pm" at bounding box center [199, 427] width 147 height 54
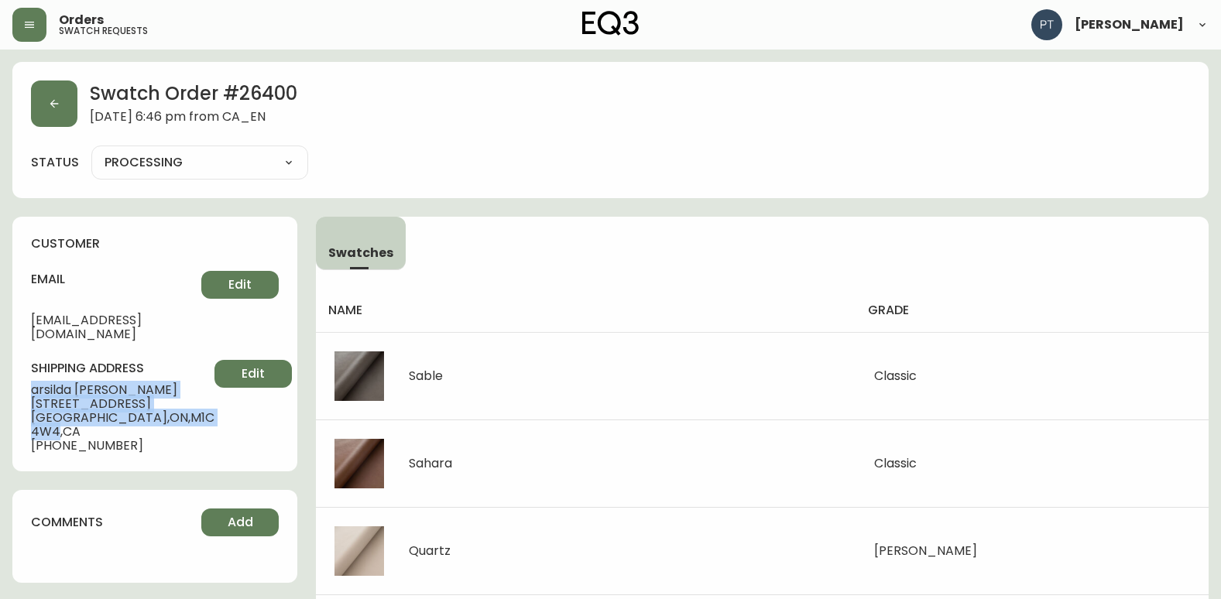
drag, startPoint x: 30, startPoint y: 374, endPoint x: 162, endPoint y: 405, distance: 135.2
click at [162, 405] on div "customer email [EMAIL_ADDRESS][DOMAIN_NAME] Edit shipping address [PERSON_NAME]…" at bounding box center [154, 344] width 285 height 255
